Goal: Transaction & Acquisition: Purchase product/service

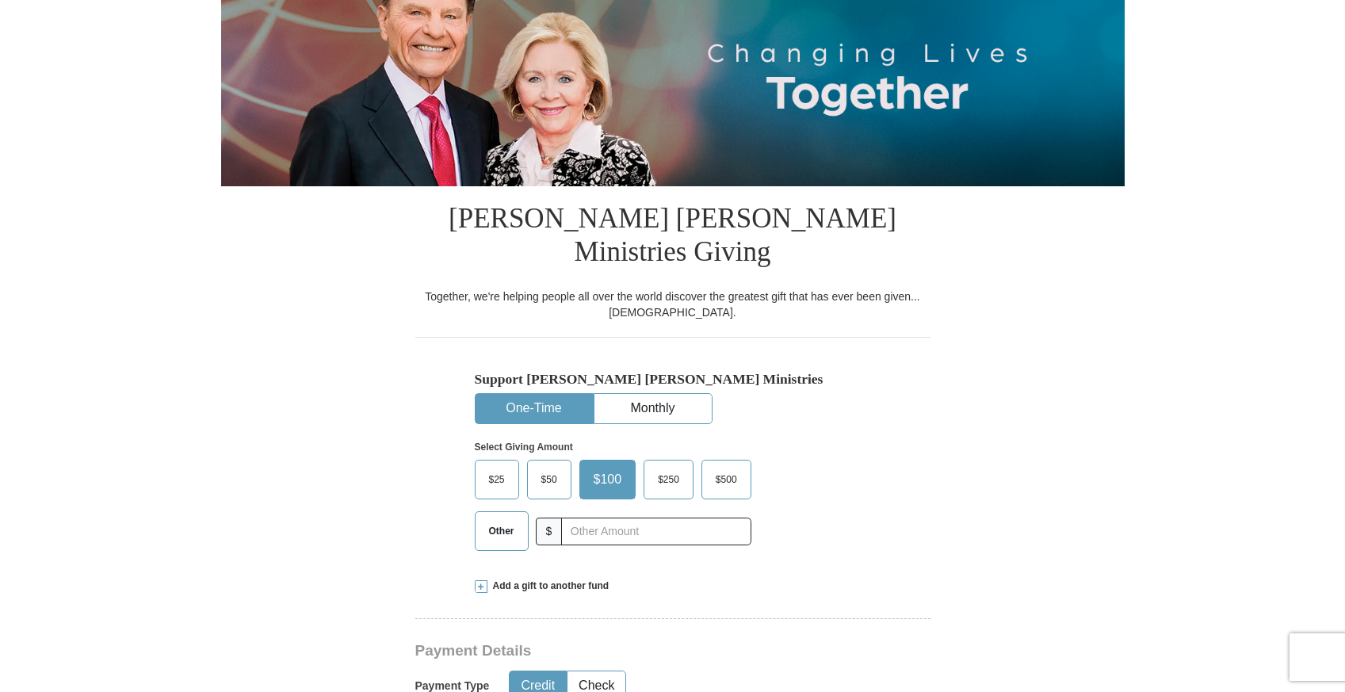
scroll to position [242, 0]
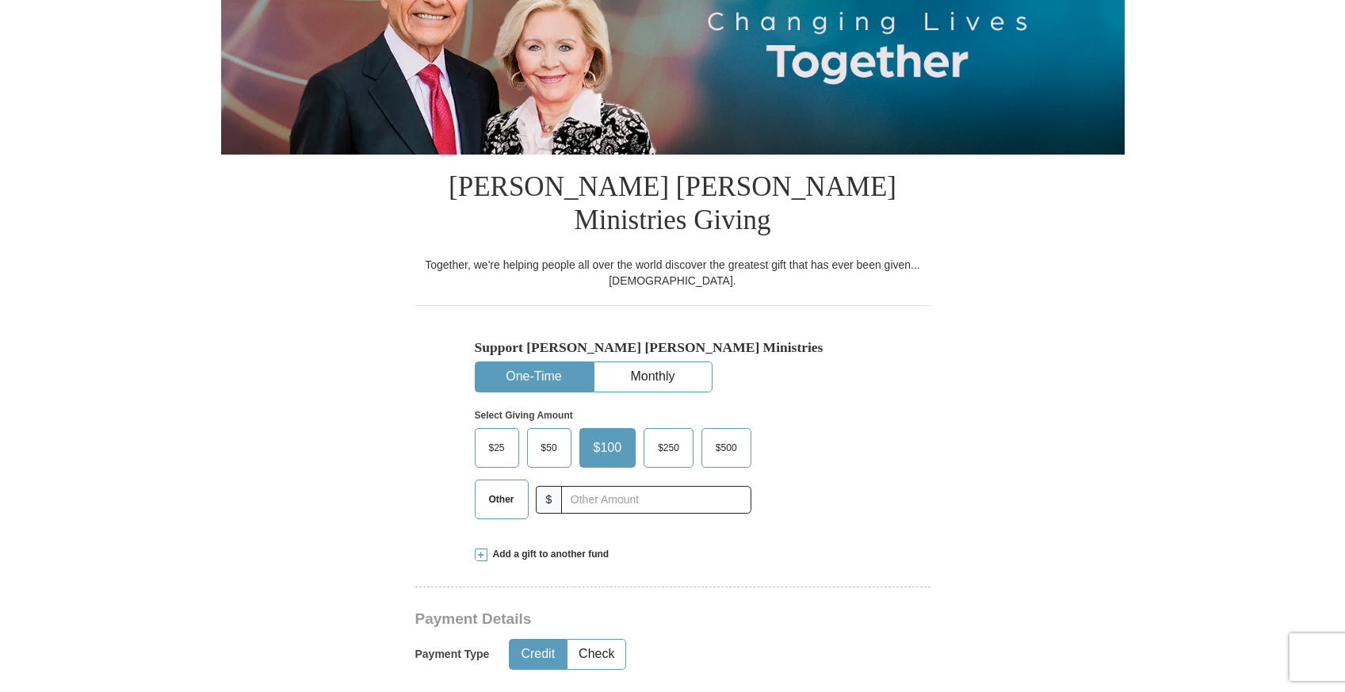
click at [494, 487] on span "Other" at bounding box center [501, 499] width 41 height 24
click at [0, 0] on input "Other" at bounding box center [0, 0] width 0 height 0
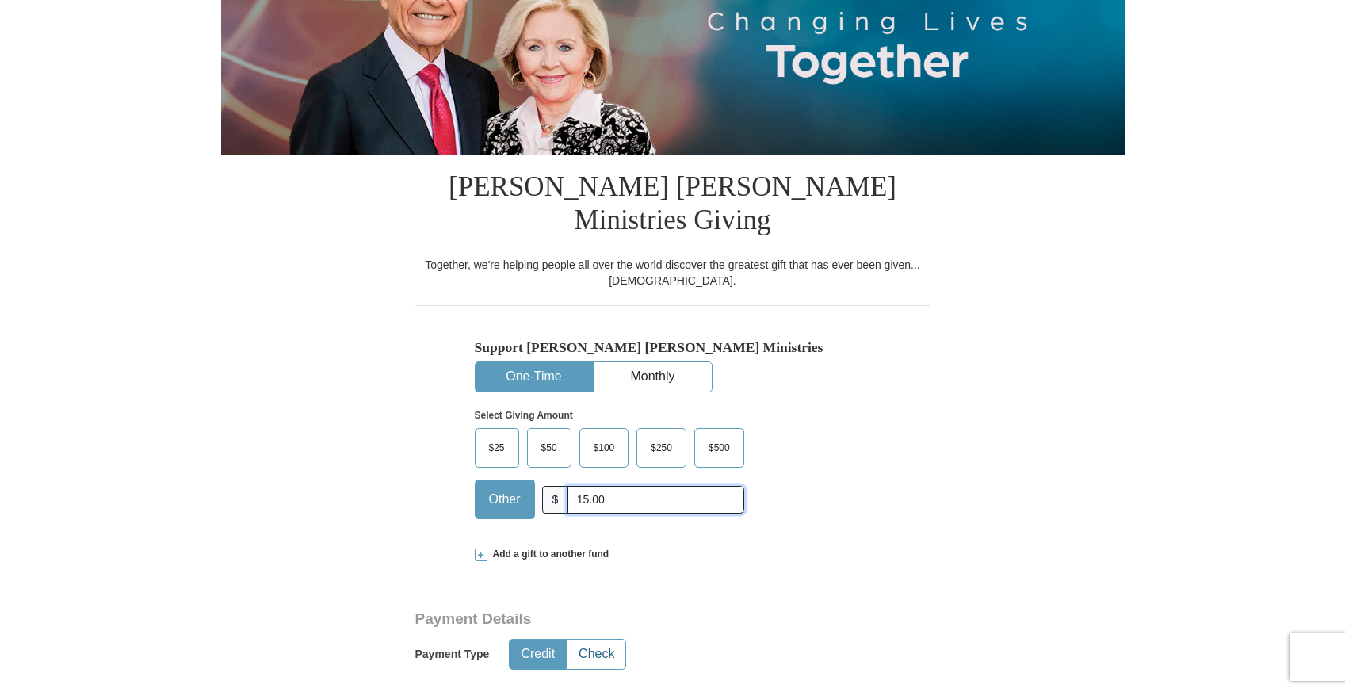
type input "15.00"
click at [601, 640] on button "Check" at bounding box center [596, 654] width 58 height 29
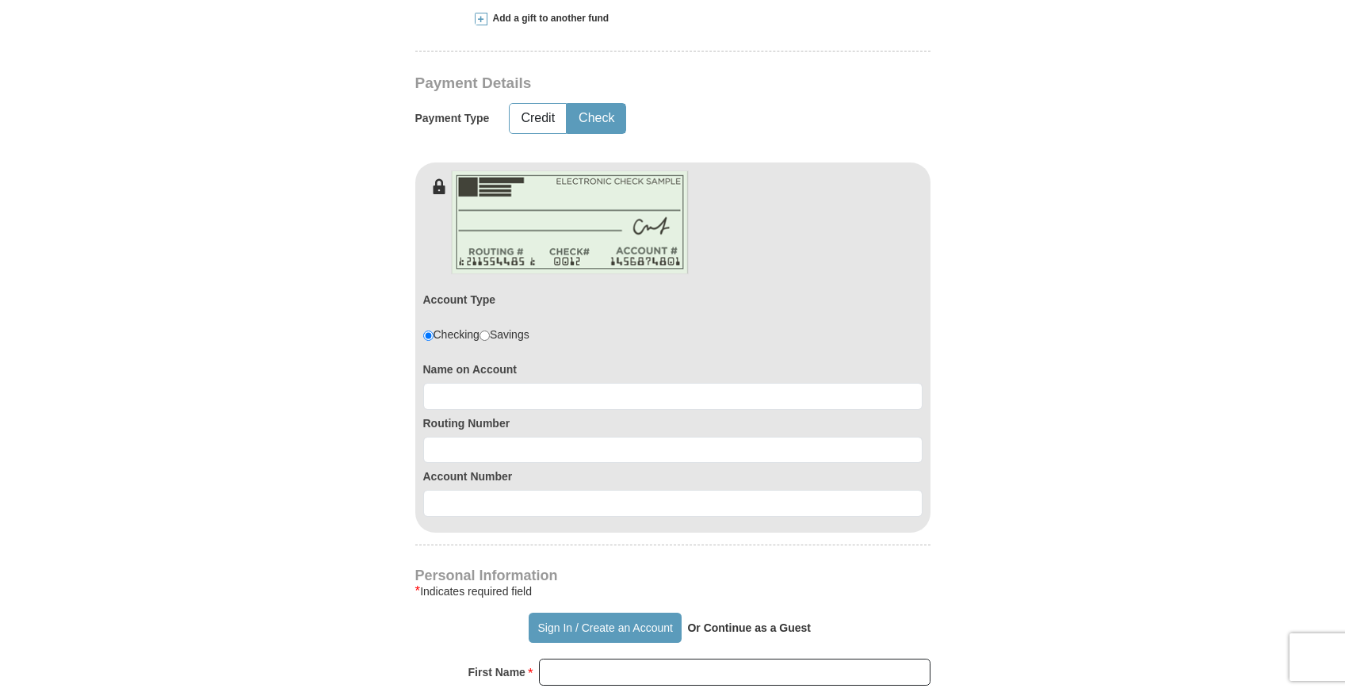
scroll to position [791, 0]
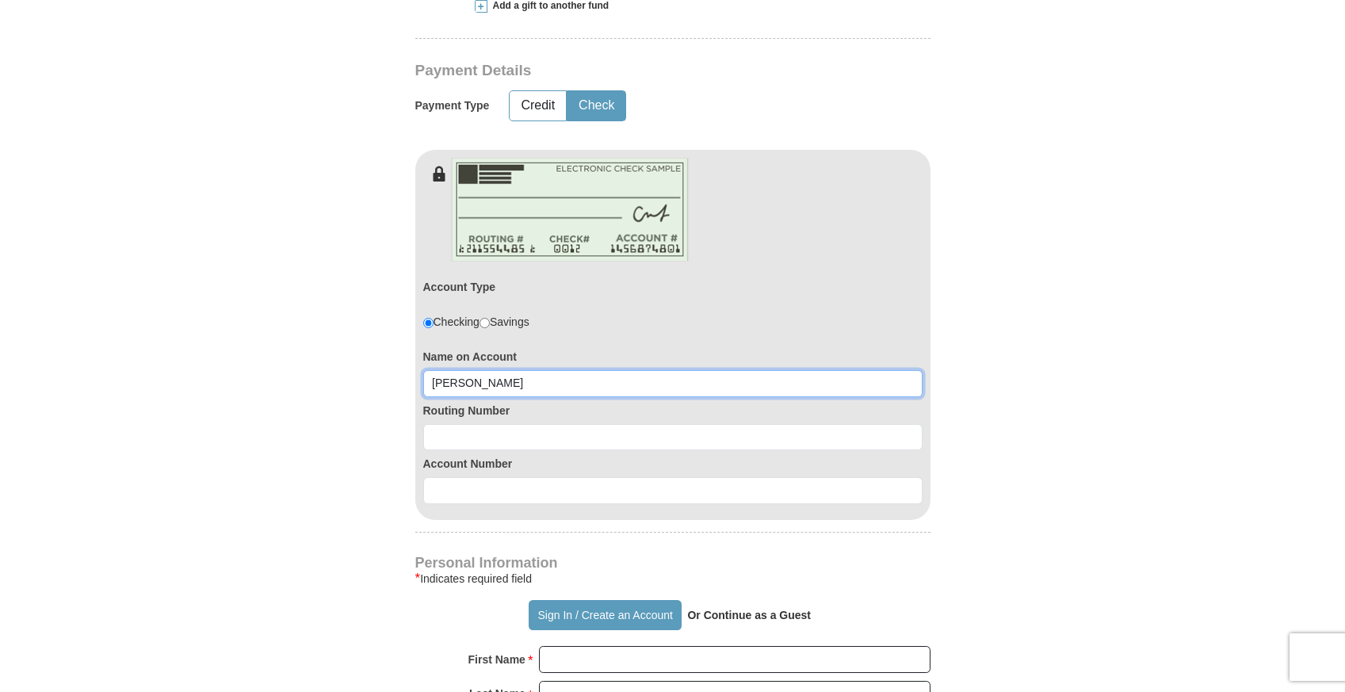
type input "Kevin Wilcox"
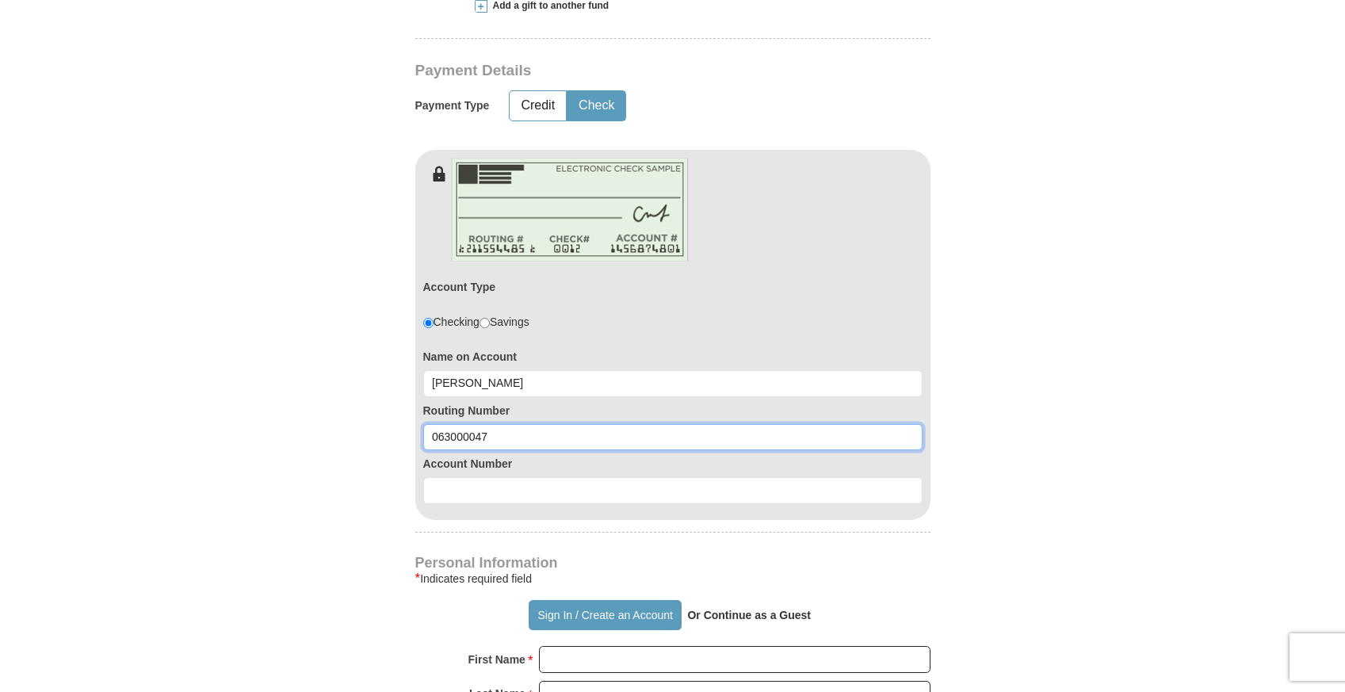
type input "063000047"
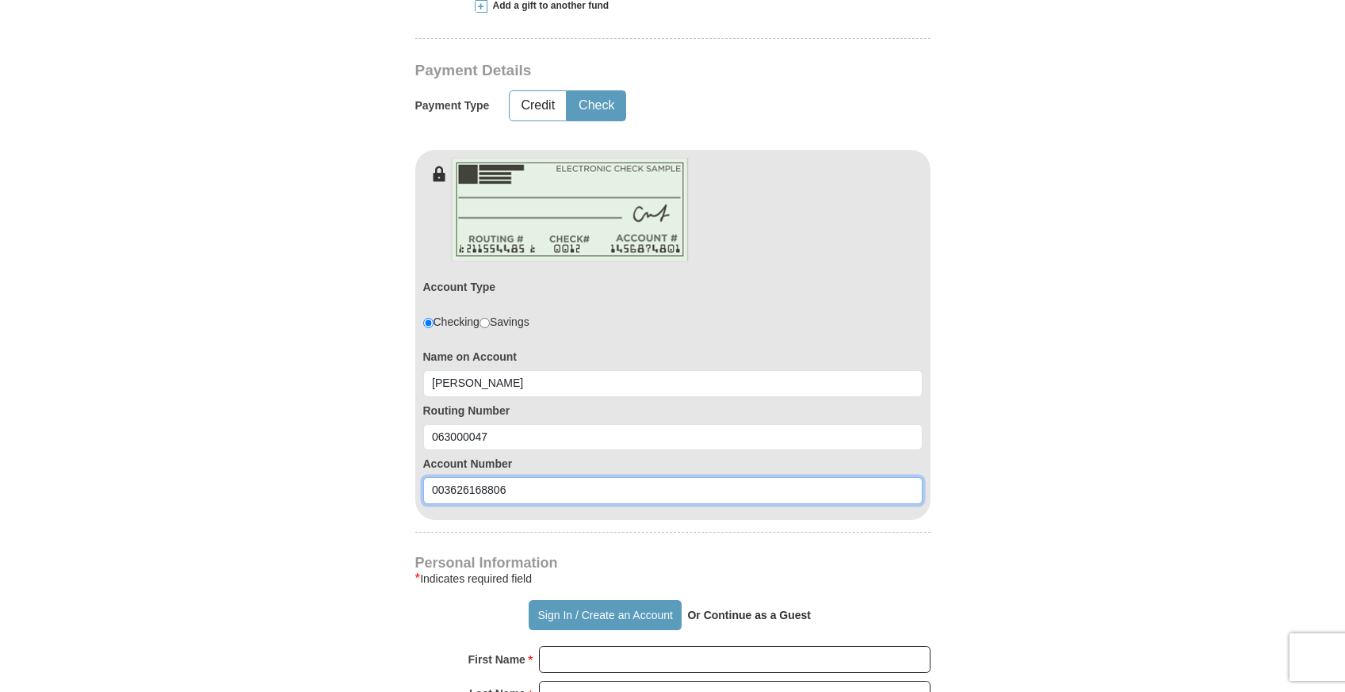
type input "003626168806"
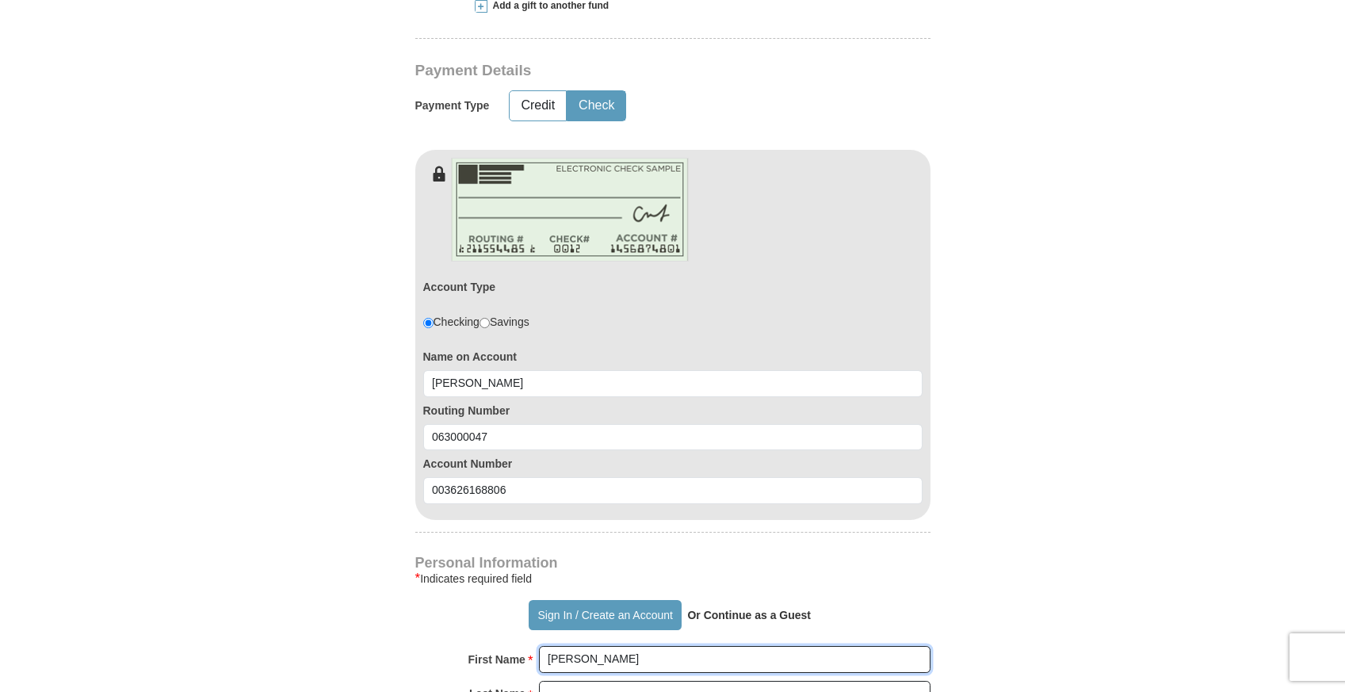
type input "Kevin"
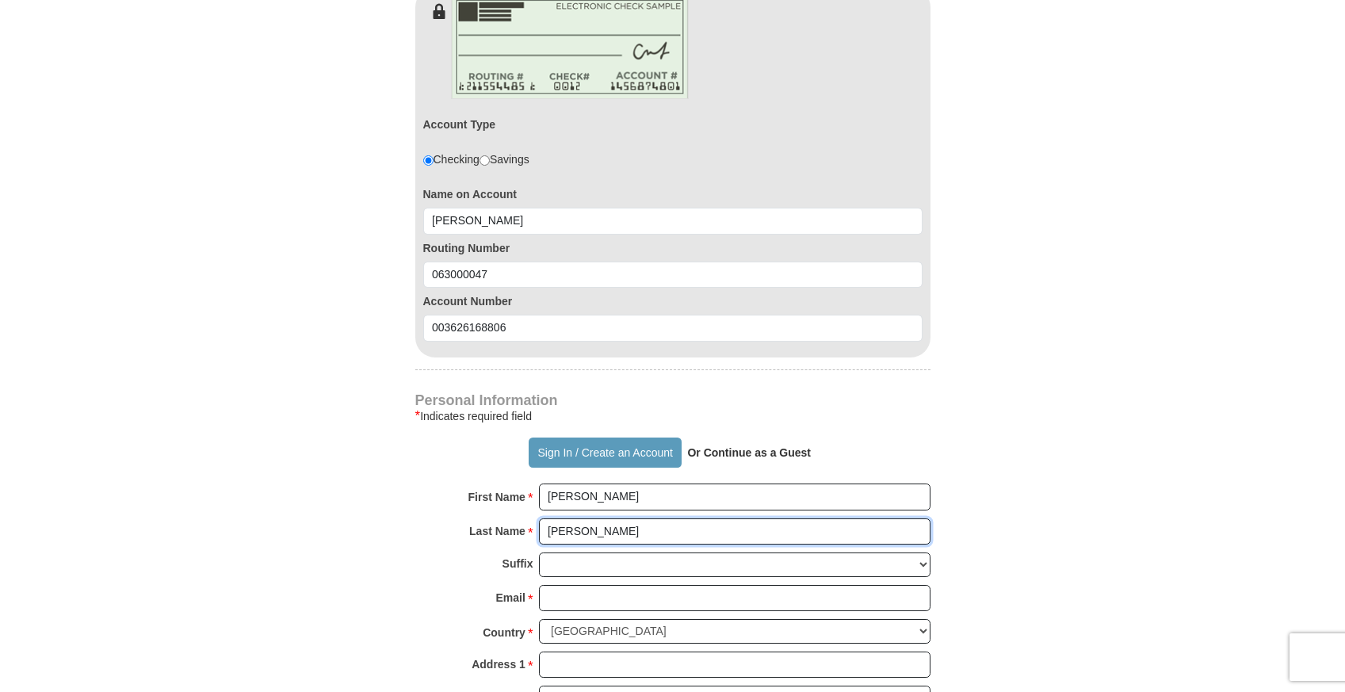
scroll to position [958, 0]
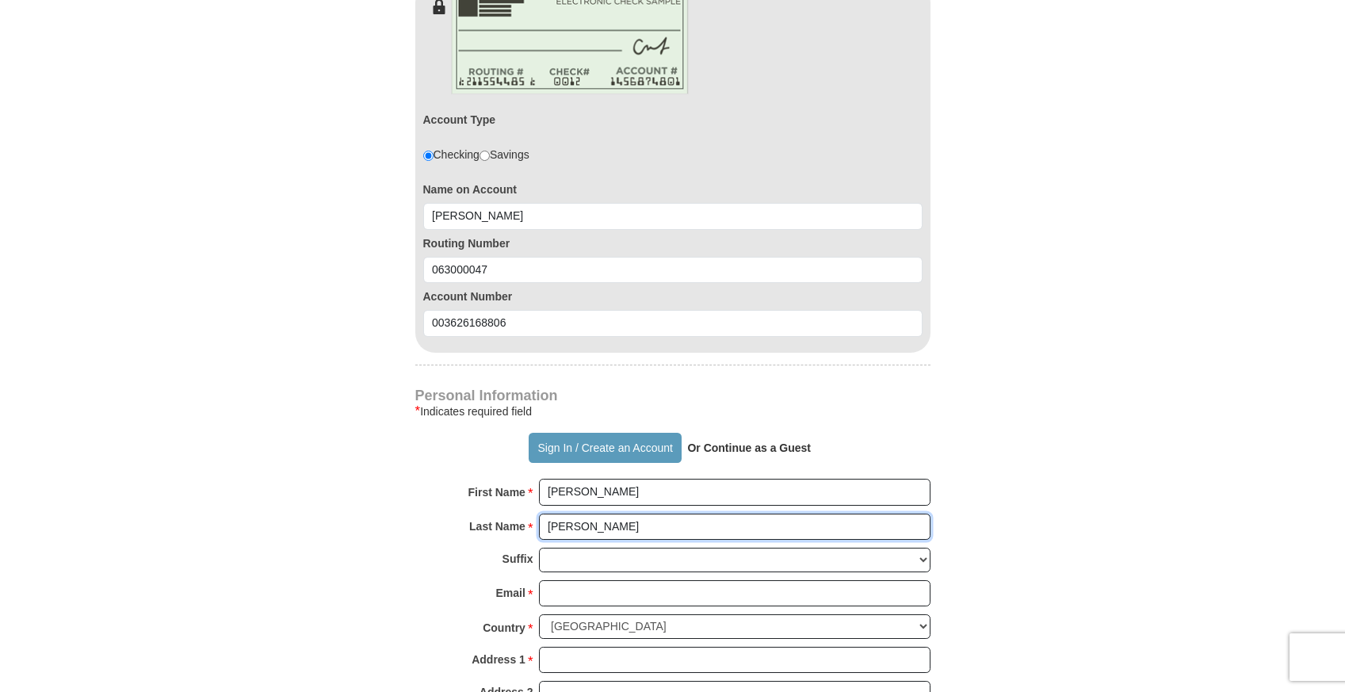
type input "Wilcox"
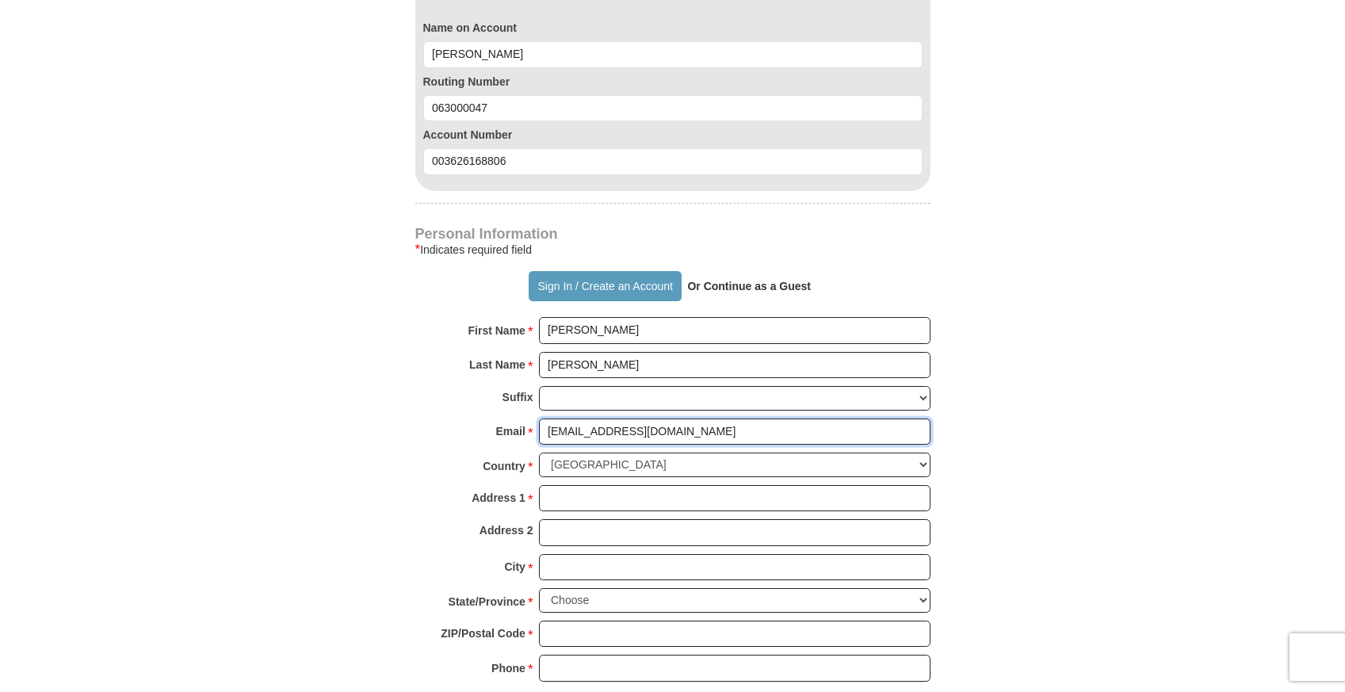
scroll to position [1122, 0]
type input "kwgloryshine@gmail.com"
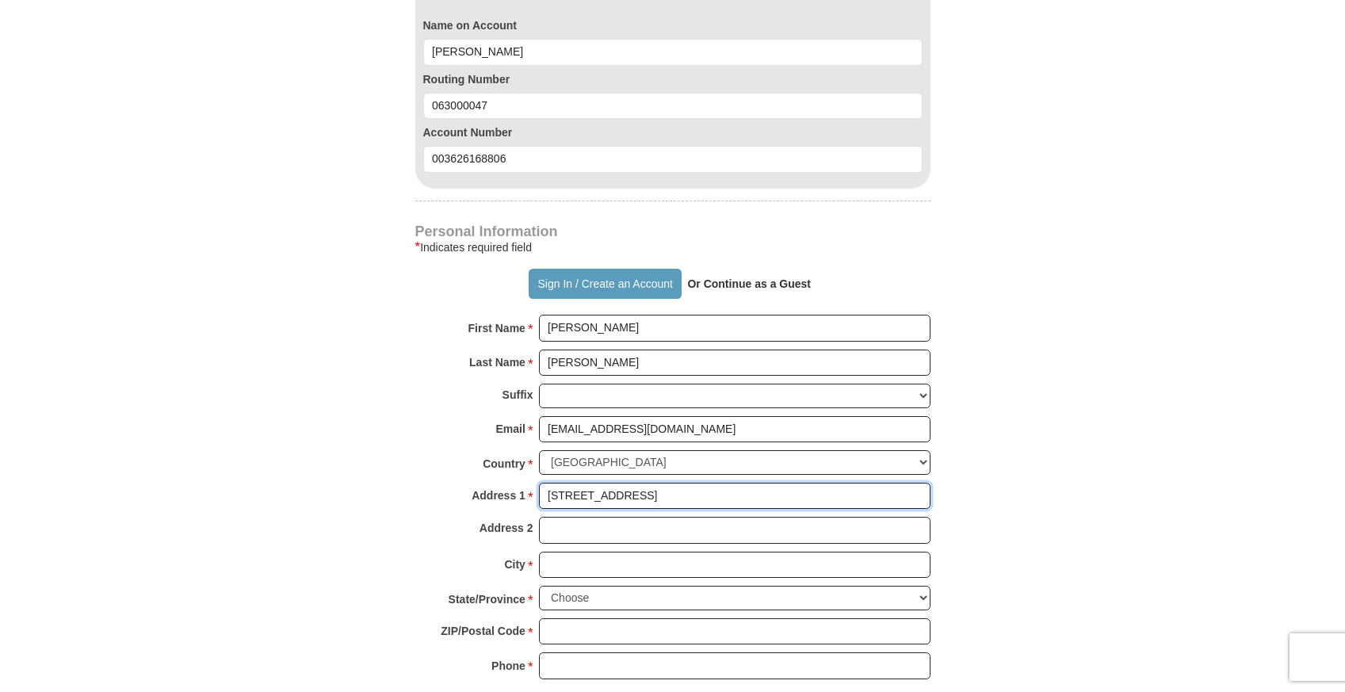
type input "10009 S Maplewwod Pl"
type input "Tulsa"
select select "OK"
type input "74137"
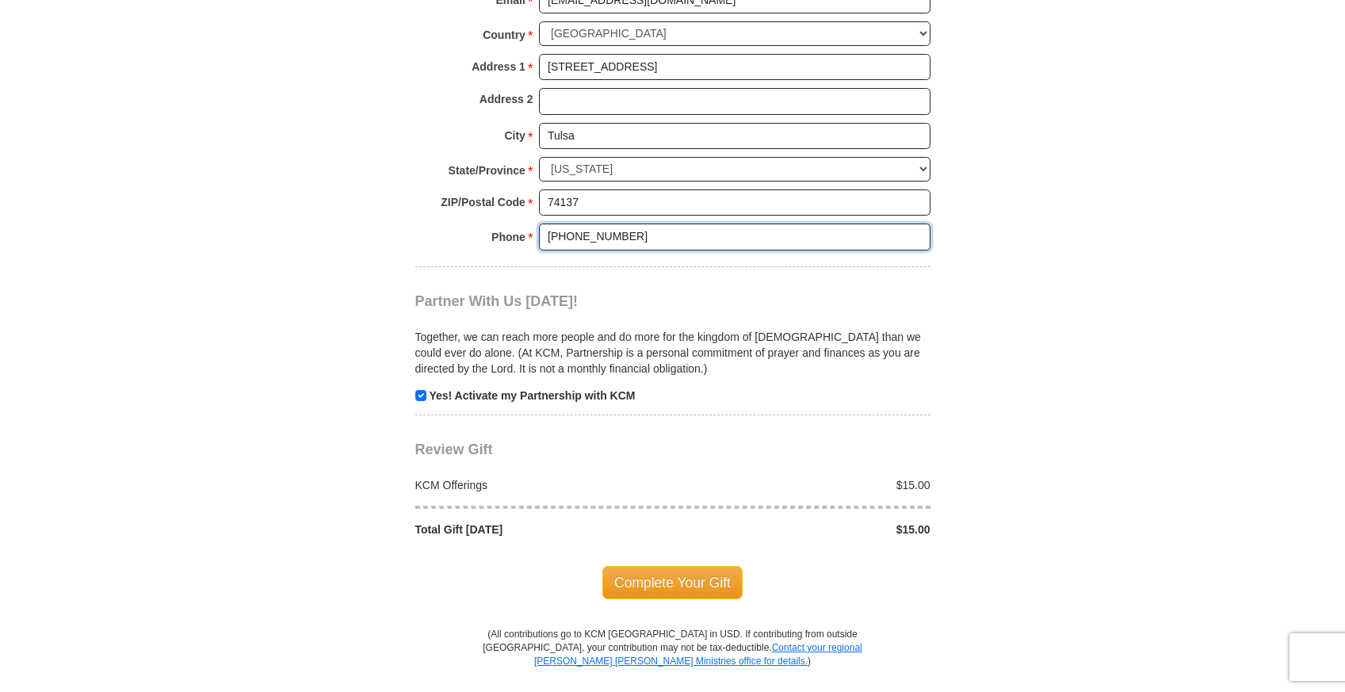
scroll to position [1553, 0]
type input "407-698-8283"
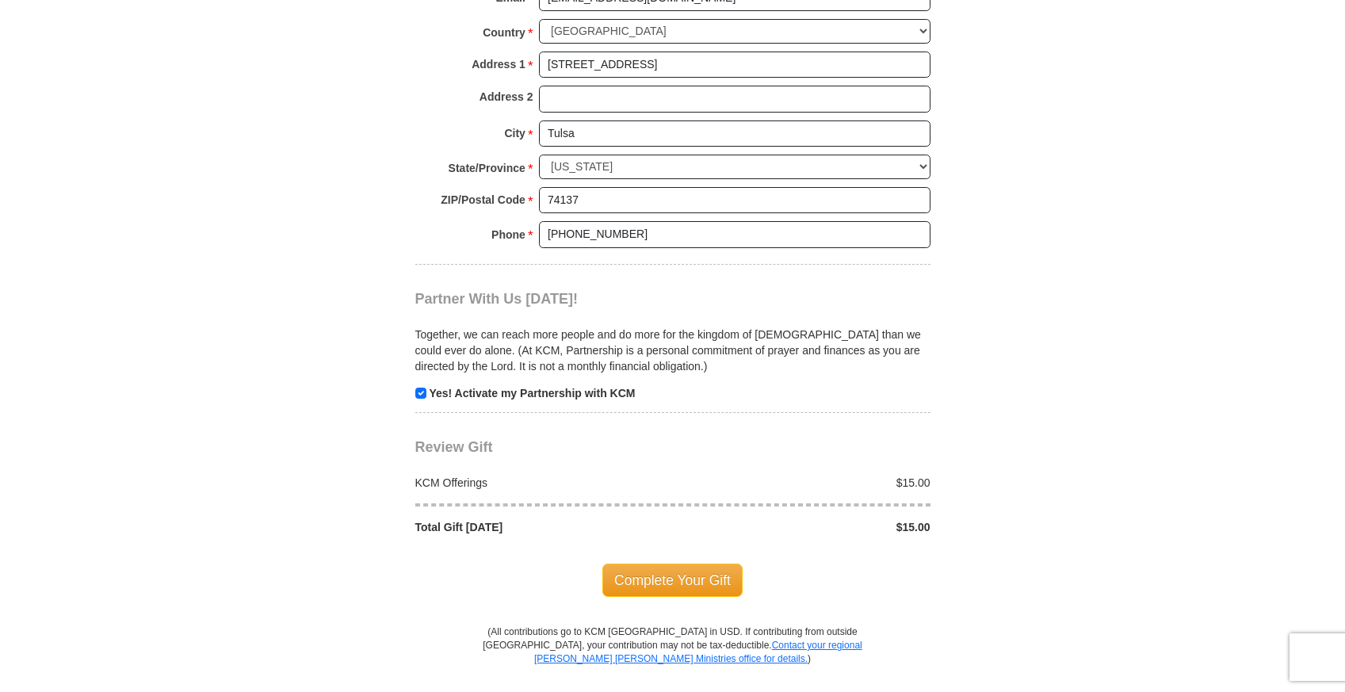
click at [422, 388] on input "checkbox" at bounding box center [420, 393] width 11 height 11
checkbox input "false"
click at [672, 563] on span "Complete Your Gift" at bounding box center [672, 579] width 140 height 33
